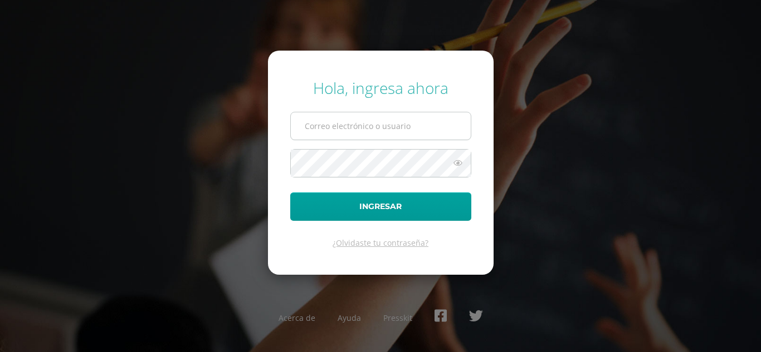
click at [298, 125] on input "text" at bounding box center [381, 125] width 180 height 27
type input "[EMAIL_ADDRESS][DOMAIN_NAME]"
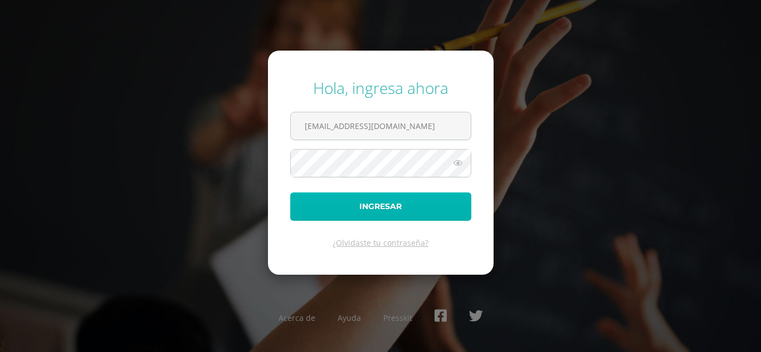
click at [313, 209] on button "Ingresar" at bounding box center [380, 207] width 181 height 28
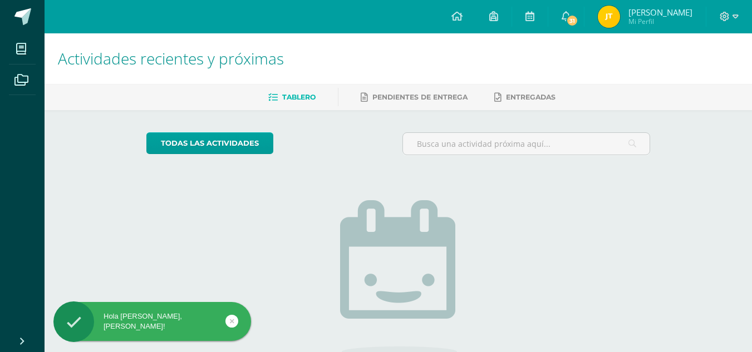
click at [620, 13] on img at bounding box center [609, 17] width 22 height 22
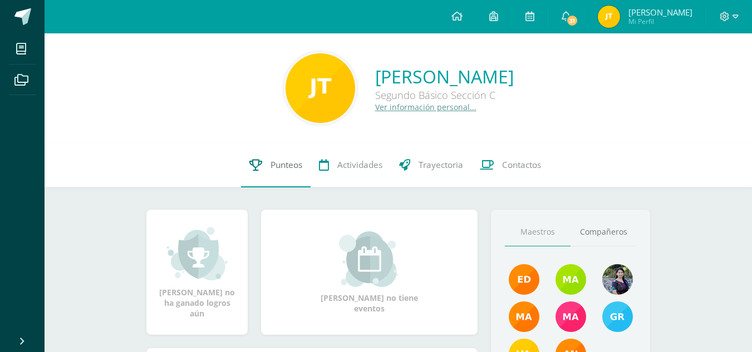
click at [282, 159] on span "Punteos" at bounding box center [287, 165] width 32 height 12
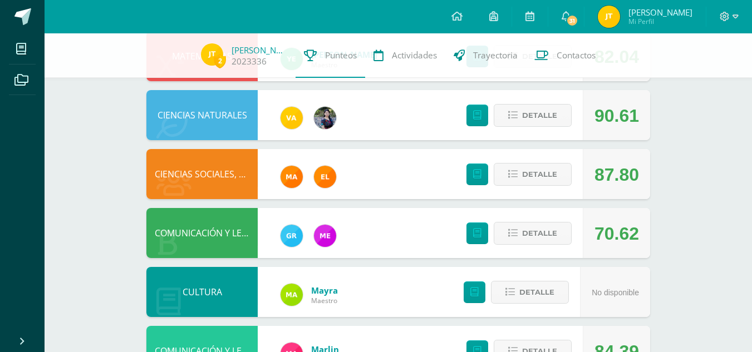
scroll to position [321, 0]
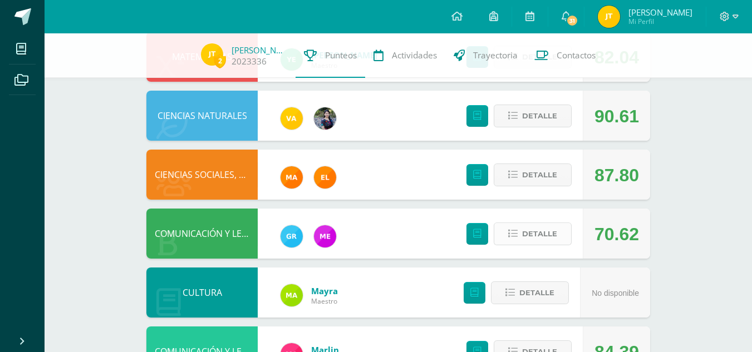
click at [527, 232] on span "Detalle" at bounding box center [539, 234] width 35 height 21
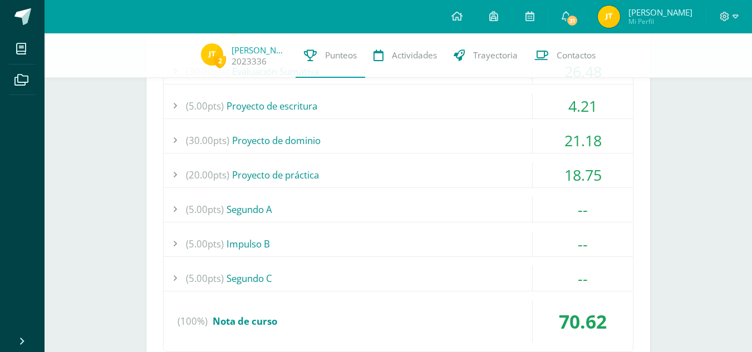
scroll to position [590, 0]
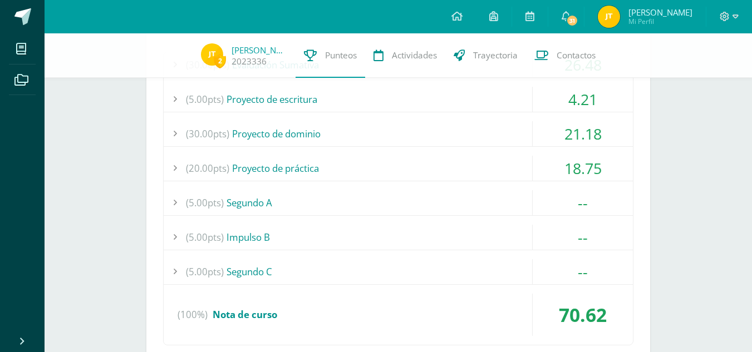
click at [486, 173] on div "(20.00pts) Proyecto de práctica" at bounding box center [398, 168] width 469 height 25
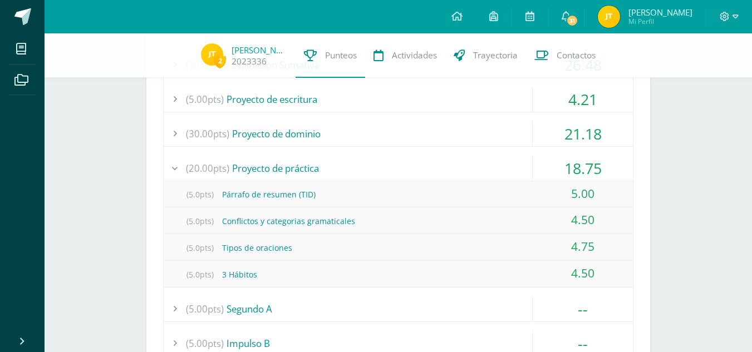
click at [491, 129] on div "(30.00pts) Proyecto de dominio" at bounding box center [398, 133] width 469 height 25
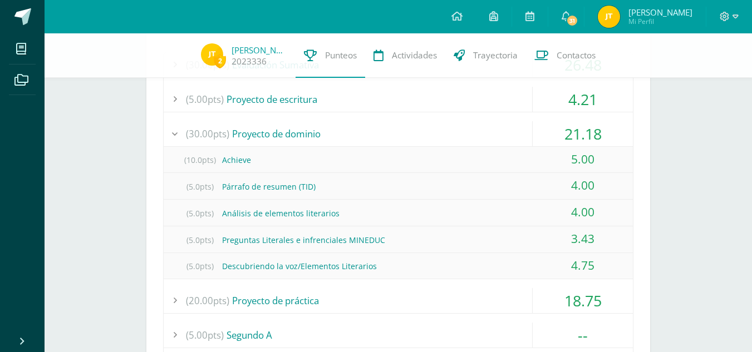
scroll to position [570, 0]
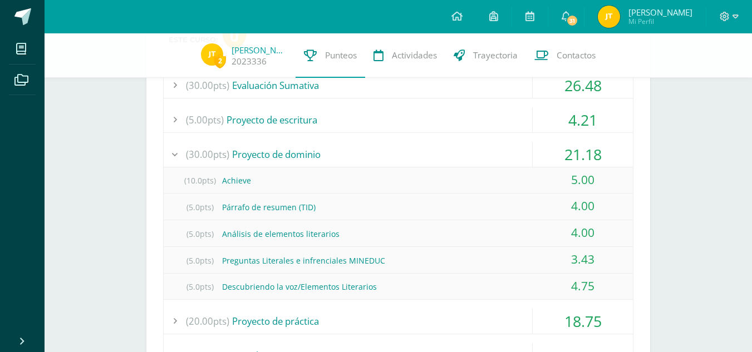
click at [491, 129] on div "(5.00pts) Proyecto de escritura" at bounding box center [398, 119] width 469 height 25
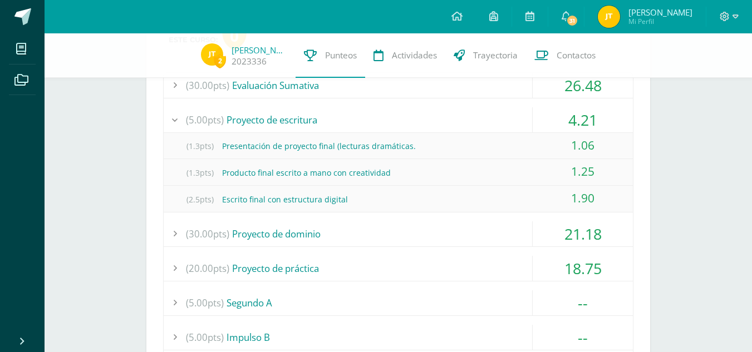
scroll to position [523, 0]
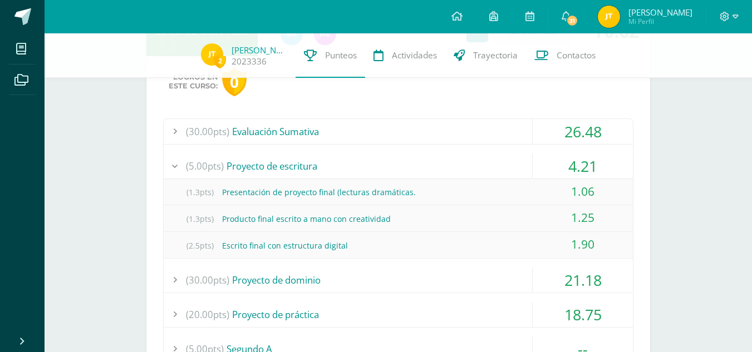
click at [491, 129] on div "(30.00pts) Evaluación Sumativa" at bounding box center [398, 131] width 469 height 25
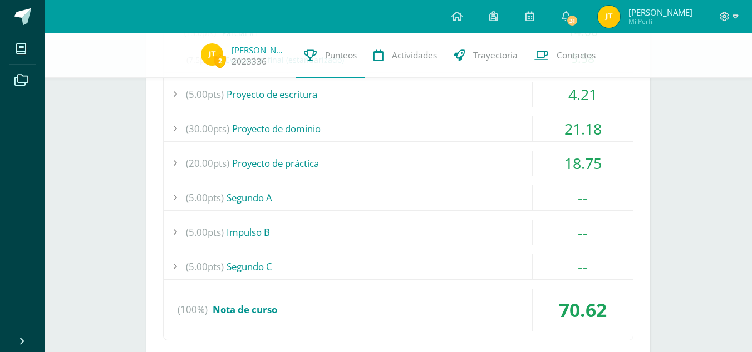
scroll to position [676, 0]
click at [491, 157] on div "(20.00pts) Proyecto de práctica" at bounding box center [398, 162] width 469 height 25
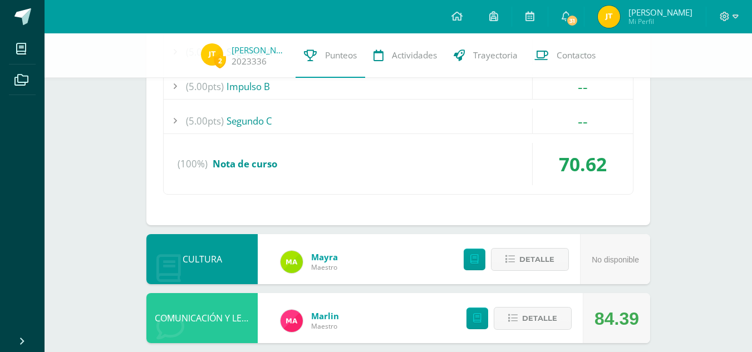
scroll to position [846, 0]
